Goal: Find specific page/section: Find specific page/section

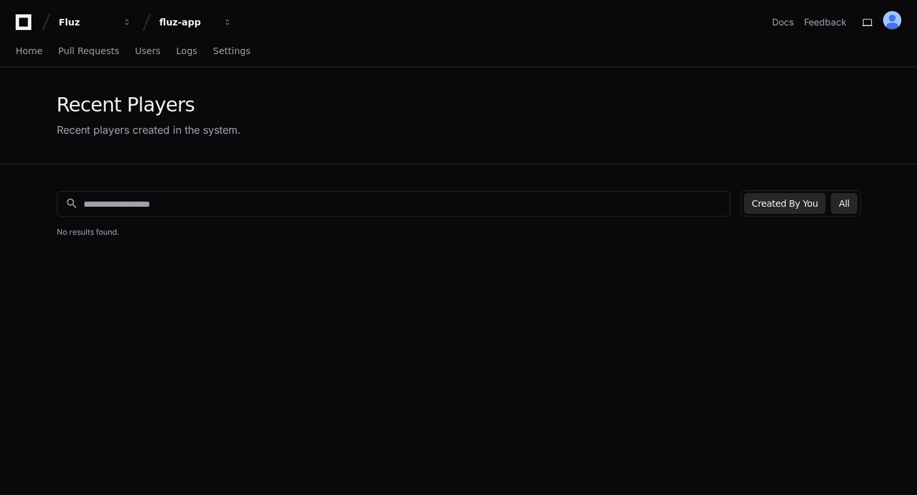
click at [842, 204] on button "All" at bounding box center [843, 203] width 26 height 21
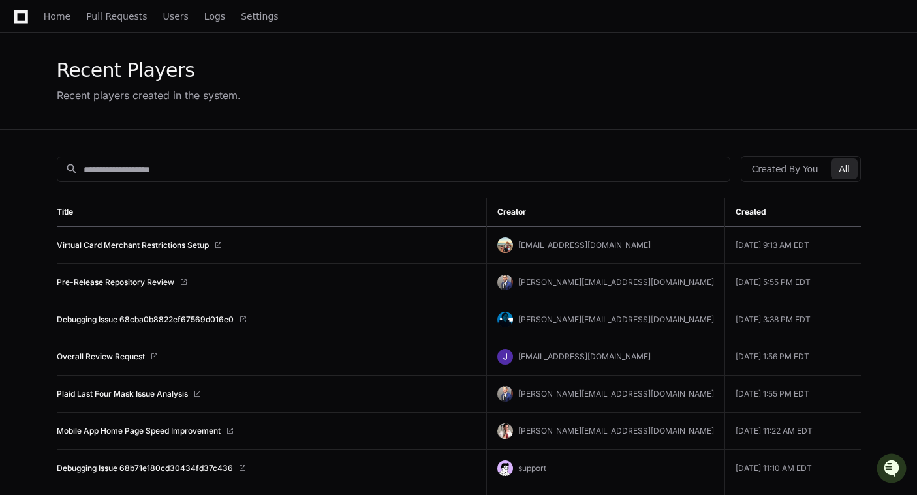
scroll to position [35, 0]
click at [153, 243] on link "Virtual Card Merchant Restrictions Setup" at bounding box center [133, 244] width 152 height 10
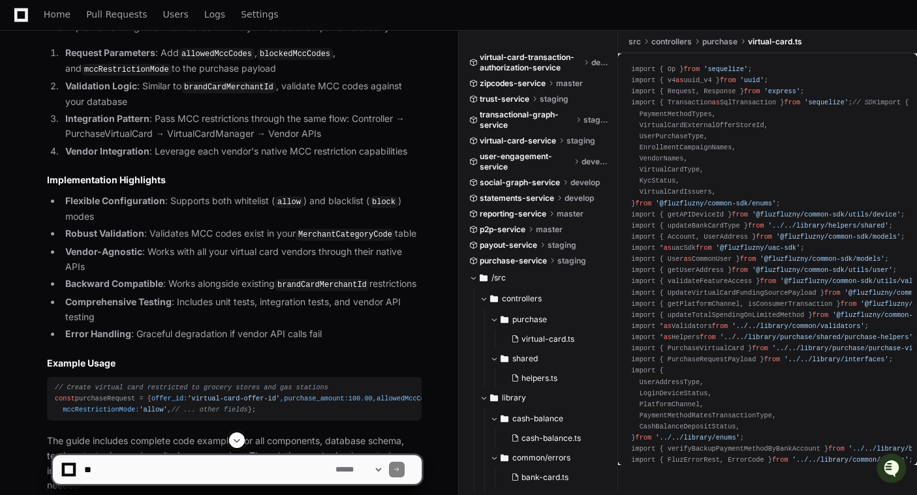
scroll to position [1636, 0]
